Goal: Task Accomplishment & Management: Use online tool/utility

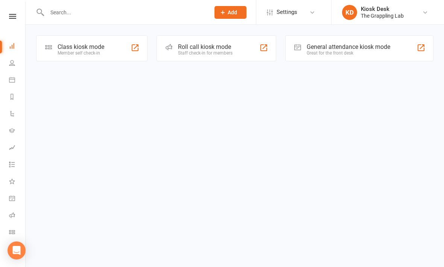
click at [79, 49] on div "Class kiosk mode" at bounding box center [81, 46] width 47 height 7
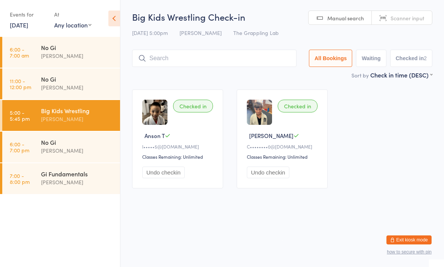
click at [192, 55] on input "search" at bounding box center [214, 58] width 165 height 17
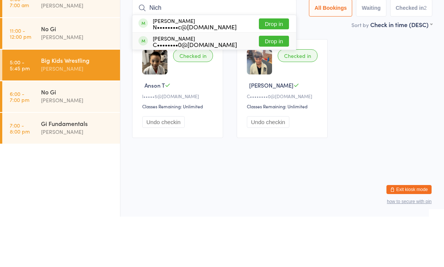
type input "Nich"
click at [177, 92] on div "C••••••••0@[DOMAIN_NAME]" at bounding box center [195, 95] width 84 height 6
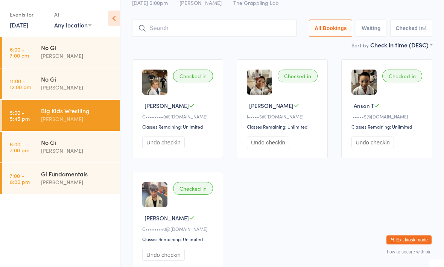
scroll to position [30, 0]
click at [196, 27] on input "search" at bounding box center [214, 28] width 165 height 17
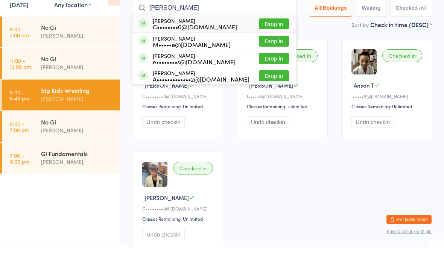
type input "Adelina"
click at [152, 38] on div "Adelina Katsikakis C••••••••0@y7mail.com" at bounding box center [188, 44] width 99 height 12
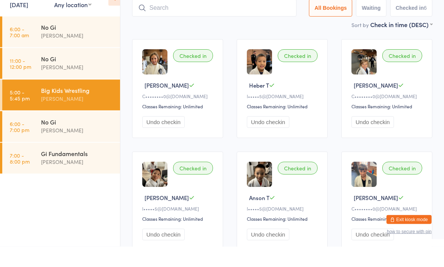
scroll to position [50, 0]
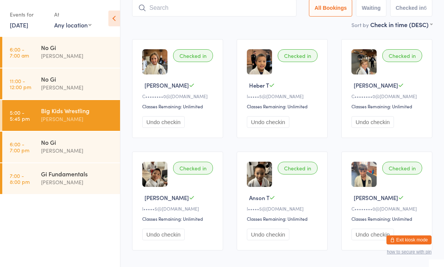
type input "I"
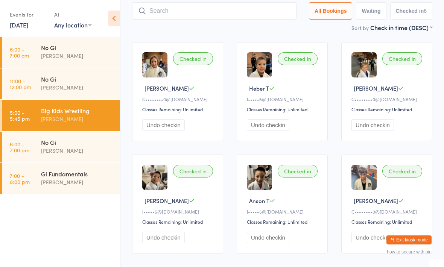
scroll to position [46, 0]
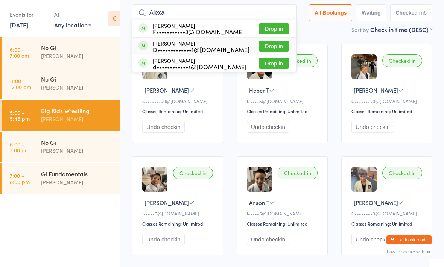
type input "Alexa"
click at [186, 49] on div "D•••••••••••••1@gmail.com" at bounding box center [201, 49] width 97 height 6
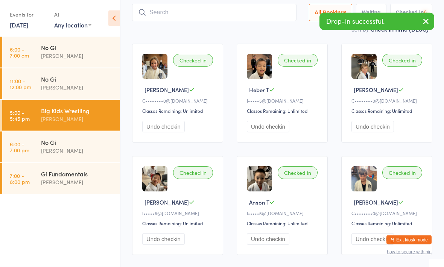
scroll to position [46, 0]
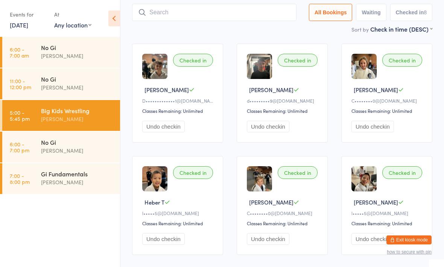
click at [202, 9] on input "search" at bounding box center [214, 12] width 165 height 17
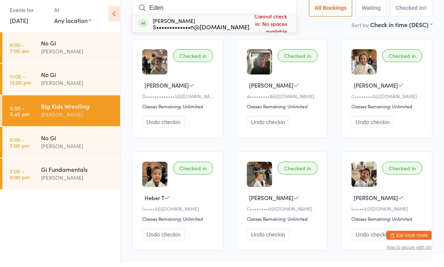
type input "Eden"
click at [220, 20] on div "Eden Errington S•••••••••••••n@outlook.com Cannot check in: No spaces available" at bounding box center [215, 28] width 164 height 17
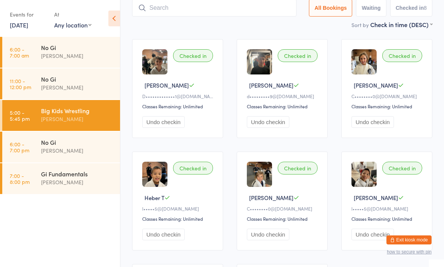
click at [166, 11] on input "search" at bounding box center [214, 7] width 165 height 17
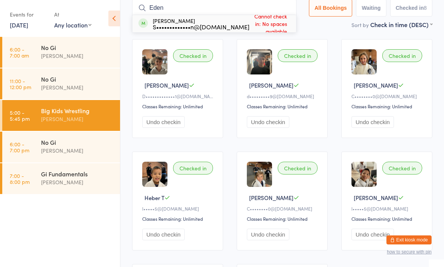
type input "Eden"
click at [265, 28] on span "Cannot check in: No spaces available" at bounding box center [270, 24] width 40 height 26
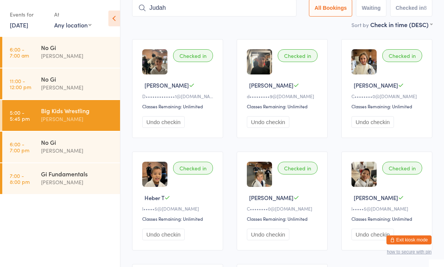
type input "Judah"
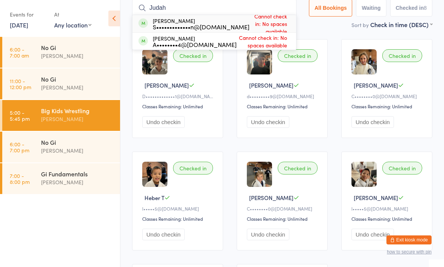
click at [170, 30] on div "S•••••••••••••n@outlook.com" at bounding box center [201, 27] width 97 height 6
